Goal: Transaction & Acquisition: Book appointment/travel/reservation

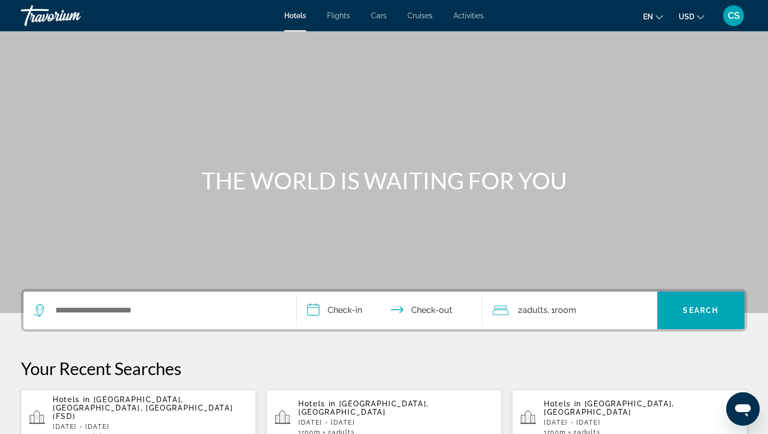
click at [84, 404] on span "Hotels in" at bounding box center [72, 400] width 38 height 8
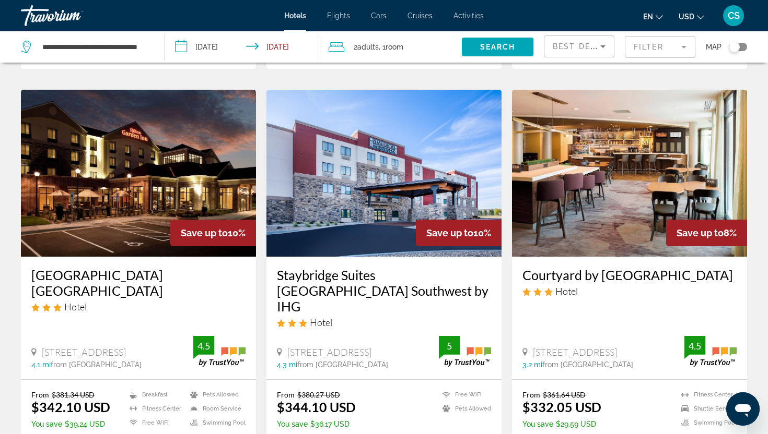
scroll to position [413, 0]
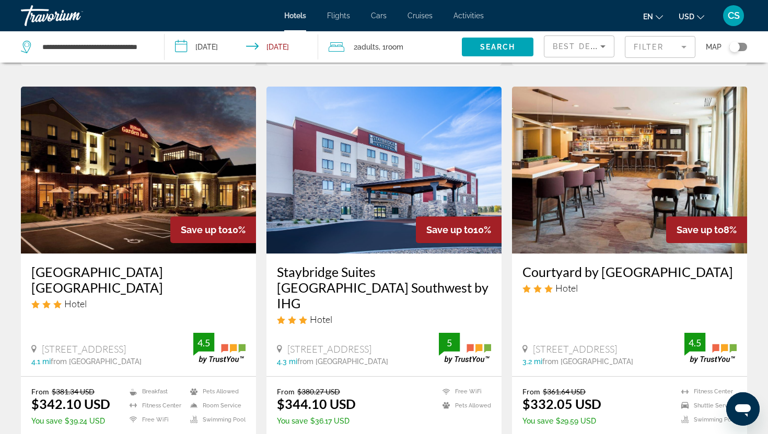
click at [172, 264] on h3 "[GEOGRAPHIC_DATA] [GEOGRAPHIC_DATA]" at bounding box center [138, 279] width 214 height 31
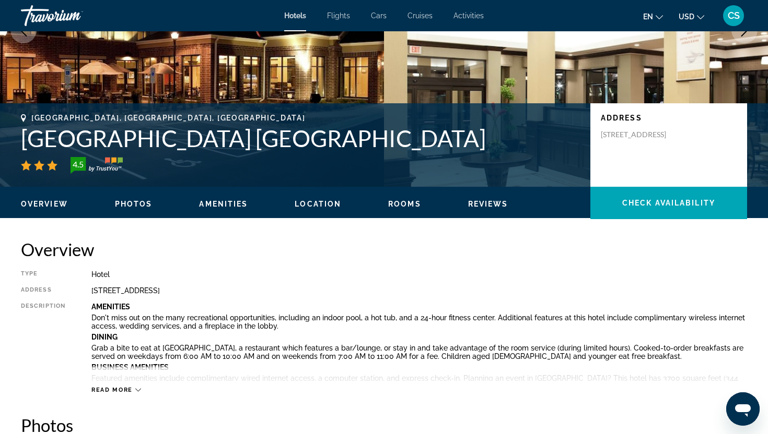
scroll to position [159, 0]
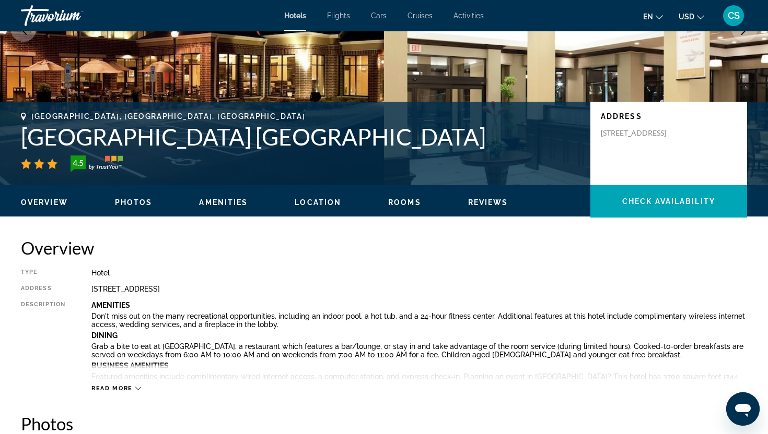
click at [137, 204] on span "Photos" at bounding box center [134, 202] width 38 height 8
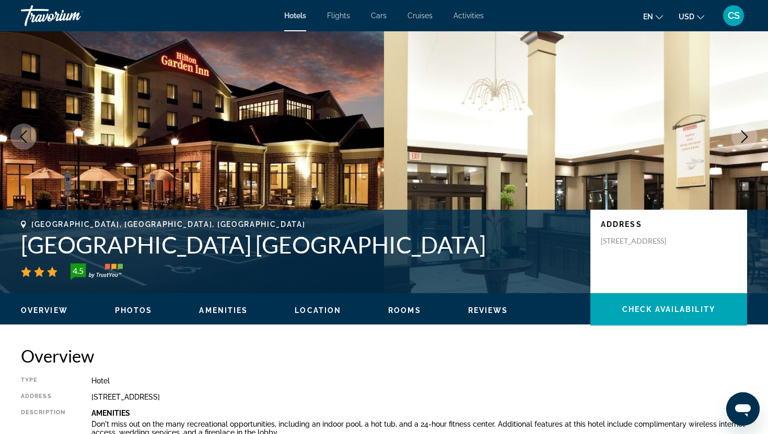
scroll to position [0, 0]
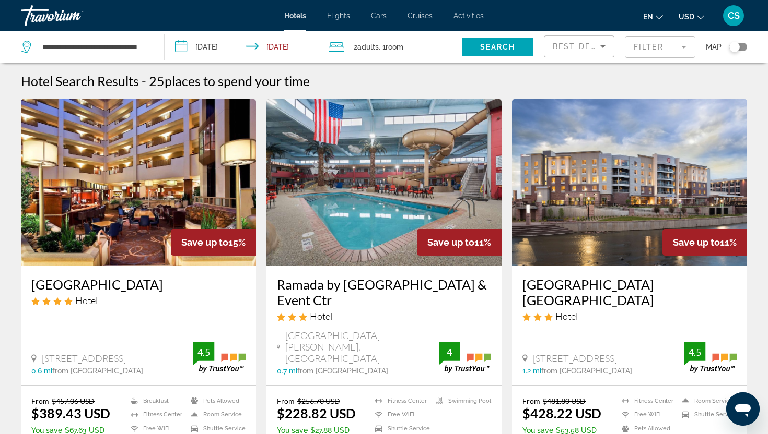
click at [551, 290] on h3 "[GEOGRAPHIC_DATA] [GEOGRAPHIC_DATA]" at bounding box center [629, 292] width 214 height 31
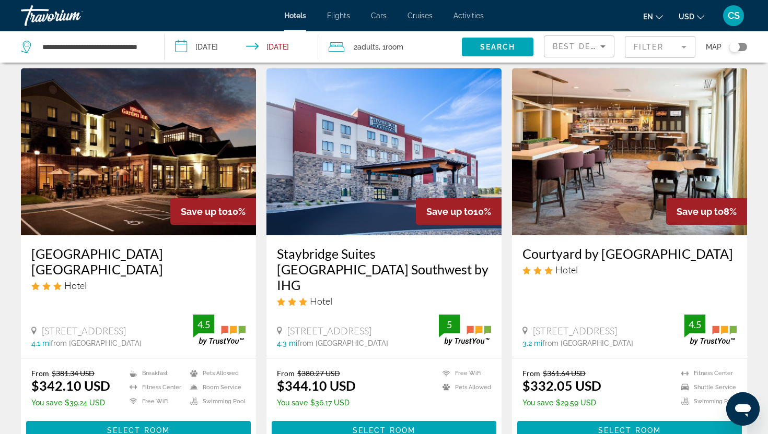
scroll to position [431, 0]
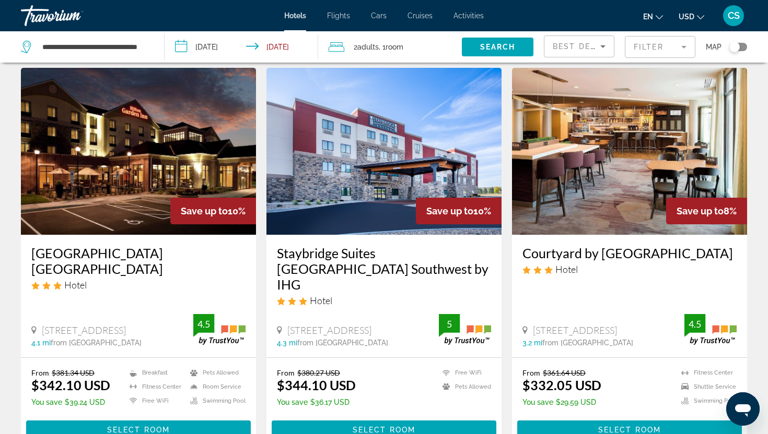
click at [339, 249] on h3 "Staybridge Suites [GEOGRAPHIC_DATA] Southwest by IHG" at bounding box center [384, 268] width 214 height 47
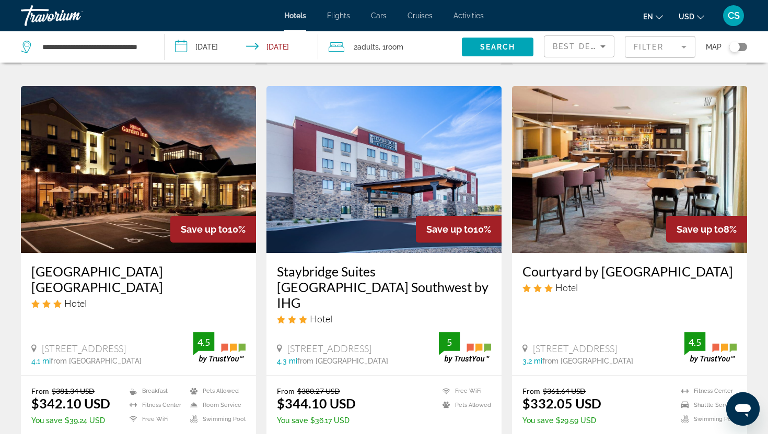
scroll to position [415, 0]
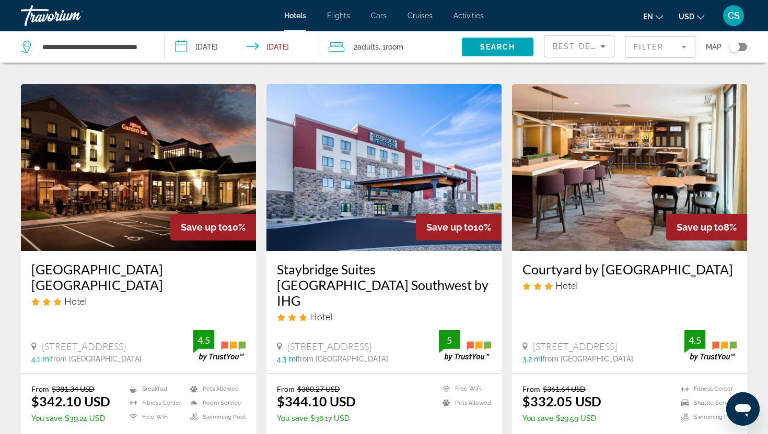
click at [557, 262] on h3 "Courtyard by [GEOGRAPHIC_DATA]" at bounding box center [629, 270] width 214 height 16
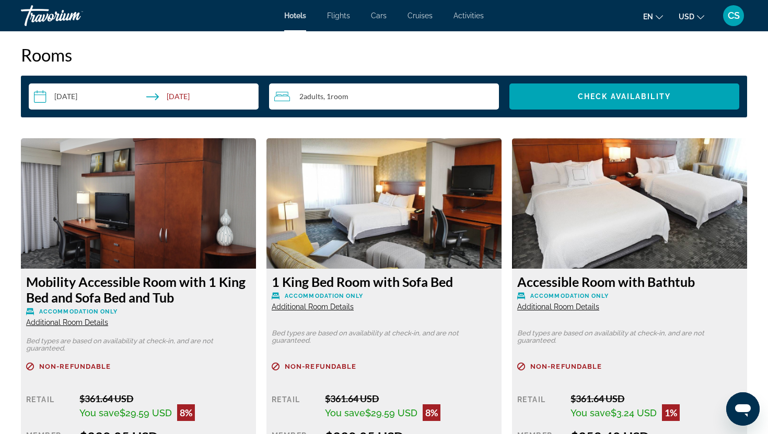
scroll to position [1308, 0]
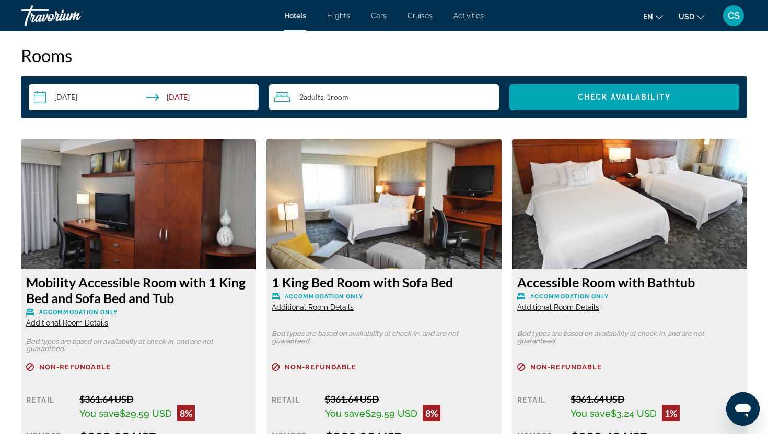
click at [340, 308] on span "Additional Room Details" at bounding box center [313, 307] width 82 height 8
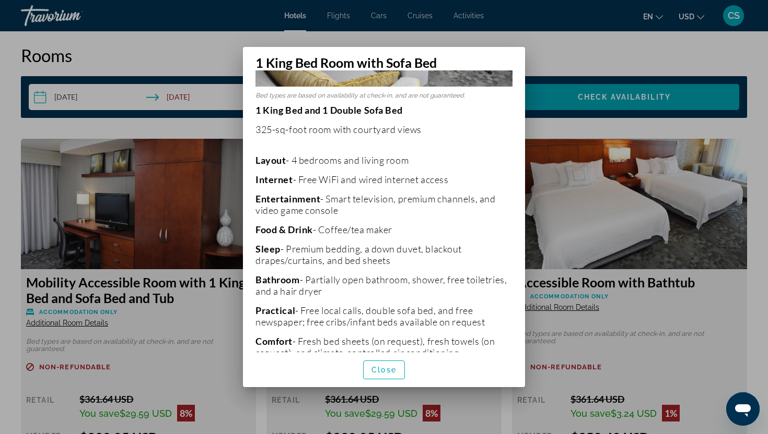
scroll to position [174, 0]
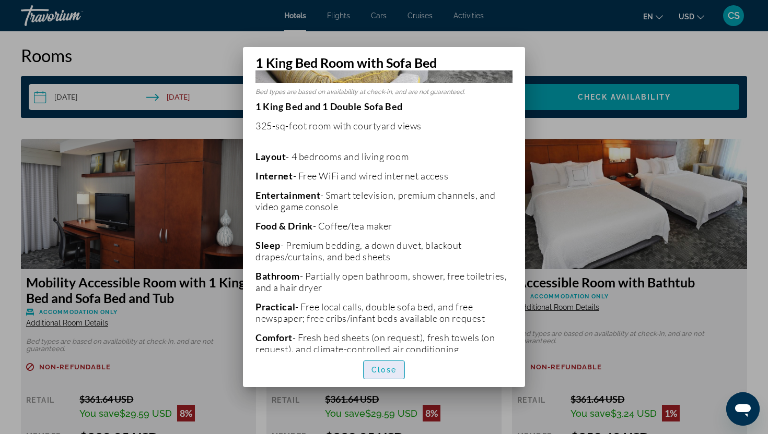
click at [395, 370] on span "Close" at bounding box center [383, 370] width 25 height 8
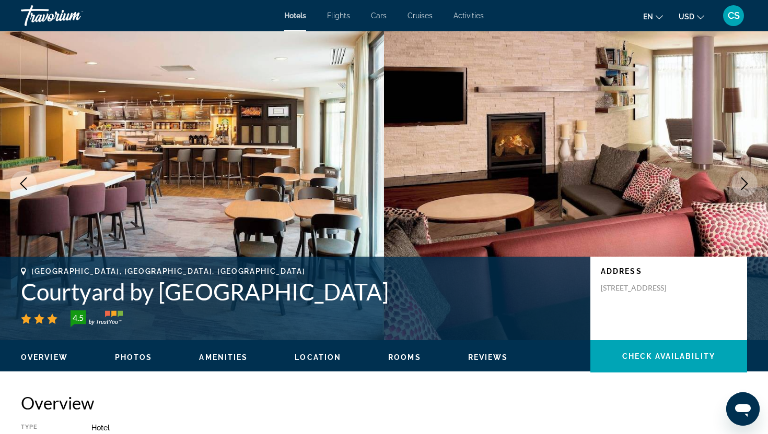
scroll to position [0, 0]
